Goal: Information Seeking & Learning: Check status

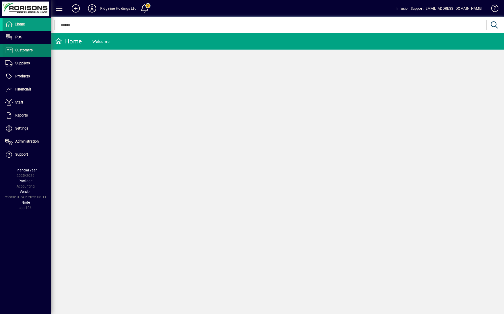
click at [22, 56] on span at bounding box center [27, 50] width 48 height 12
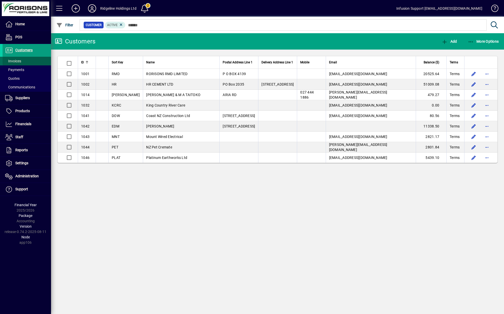
click at [13, 62] on span "Invoices" at bounding box center [13, 61] width 16 height 4
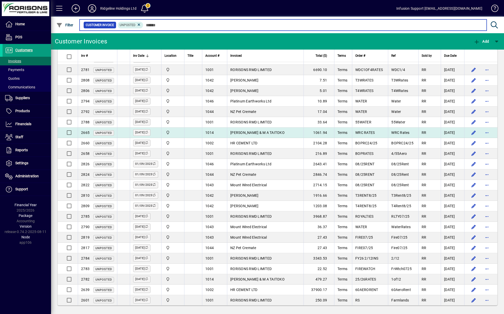
scroll to position [143, 0]
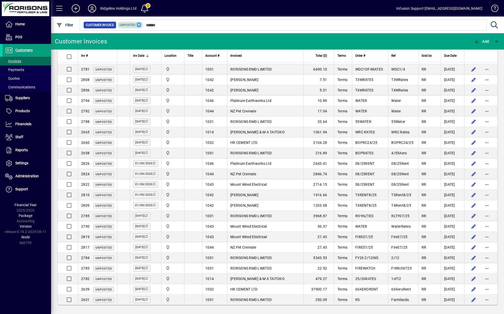
click at [138, 23] on icon at bounding box center [139, 24] width 5 height 5
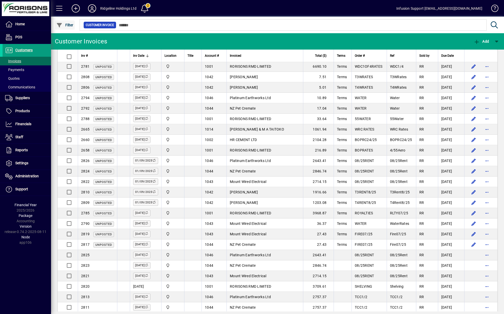
click at [65, 25] on span "Filter" at bounding box center [64, 25] width 17 height 4
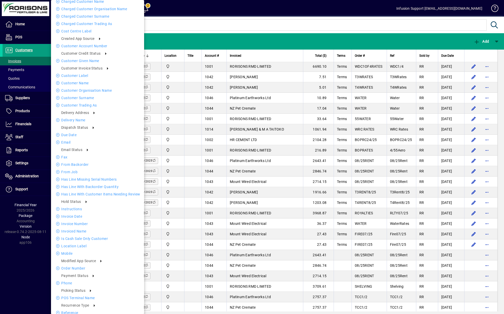
scroll to position [2, 0]
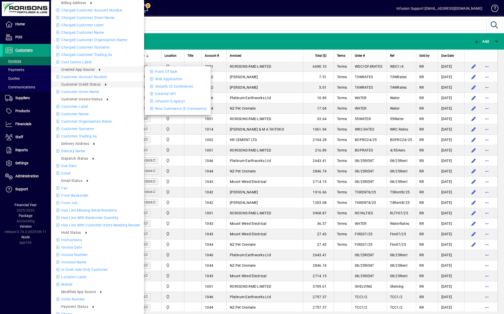
click at [173, 33] on div at bounding box center [252, 157] width 504 height 314
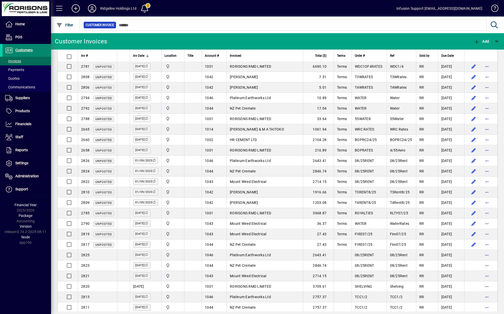
click at [30, 49] on span "Customers" at bounding box center [23, 50] width 17 height 4
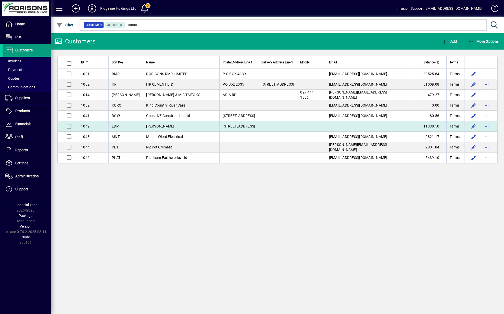
click at [146, 128] on span "David Edmunds" at bounding box center [160, 126] width 28 height 4
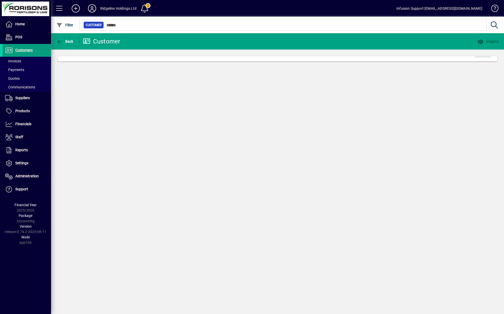
click at [145, 128] on div "Back Customer Enquiry Edit" at bounding box center [277, 173] width 453 height 281
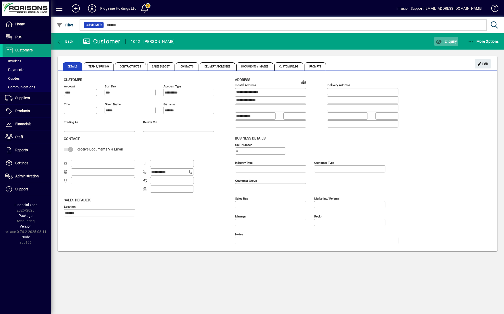
click at [435, 39] on span "button" at bounding box center [447, 41] width 24 height 12
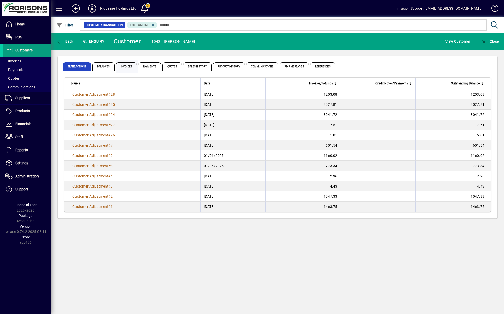
click at [125, 67] on span "Invoices" at bounding box center [126, 66] width 21 height 8
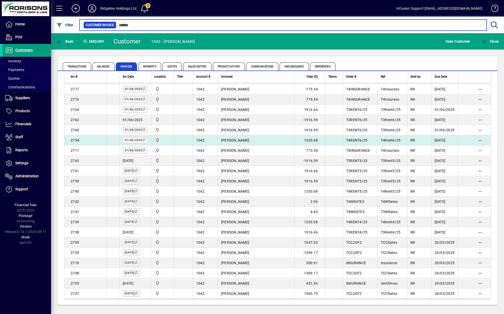
scroll to position [210, 0]
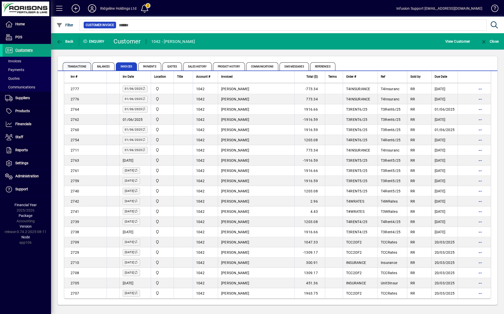
click at [86, 68] on span "Transactions" at bounding box center [77, 66] width 28 height 8
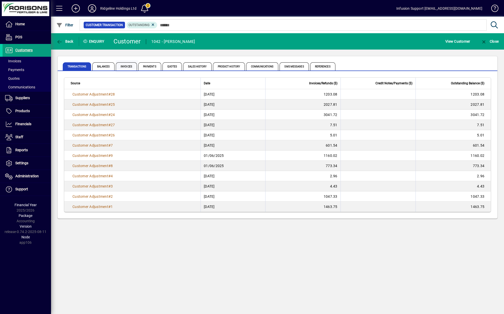
click at [129, 65] on span "Invoices" at bounding box center [126, 66] width 21 height 8
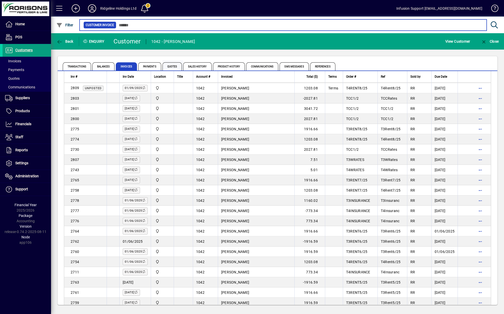
scroll to position [74, 0]
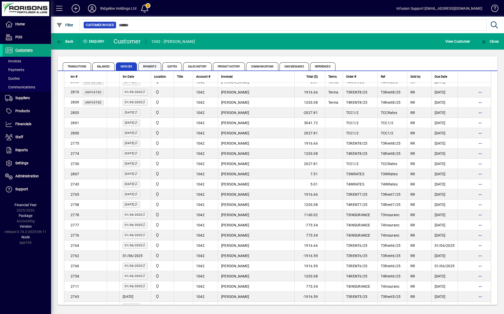
click at [149, 67] on span "Payments" at bounding box center [149, 66] width 23 height 8
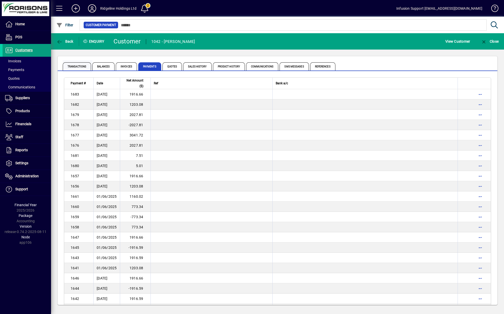
click at [71, 65] on span "Transactions" at bounding box center [77, 66] width 28 height 8
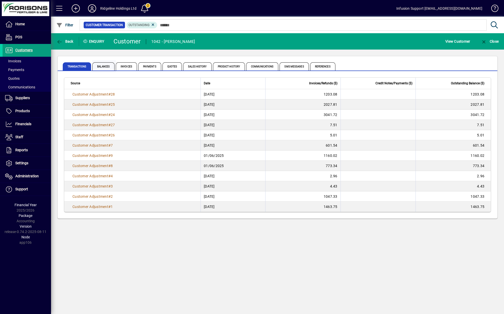
click at [111, 66] on span "Balances" at bounding box center [103, 66] width 22 height 8
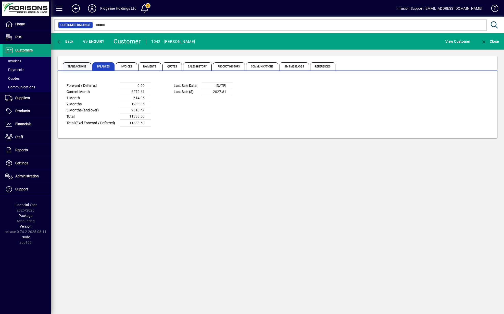
click at [79, 66] on span "Transactions" at bounding box center [77, 66] width 28 height 8
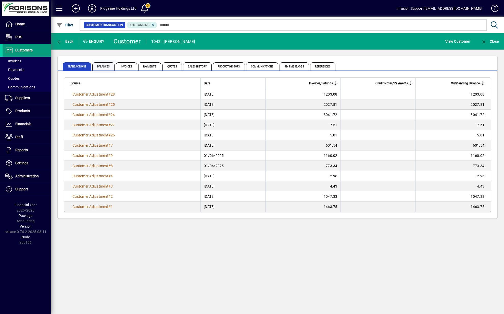
click at [109, 66] on span "Balances" at bounding box center [103, 66] width 22 height 8
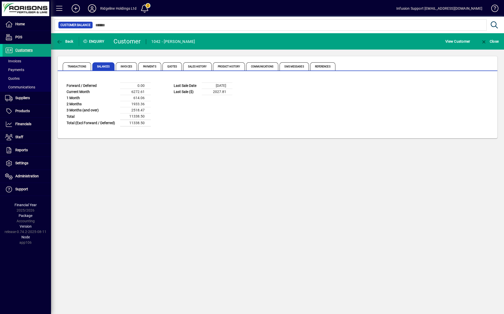
click at [92, 7] on icon at bounding box center [92, 8] width 10 height 8
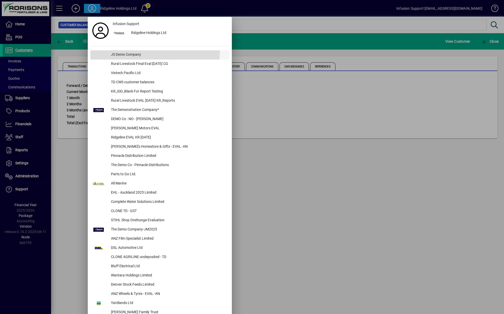
click at [134, 52] on div "JS Demo Company" at bounding box center [168, 54] width 123 height 9
